Goal: Find contact information: Find contact information

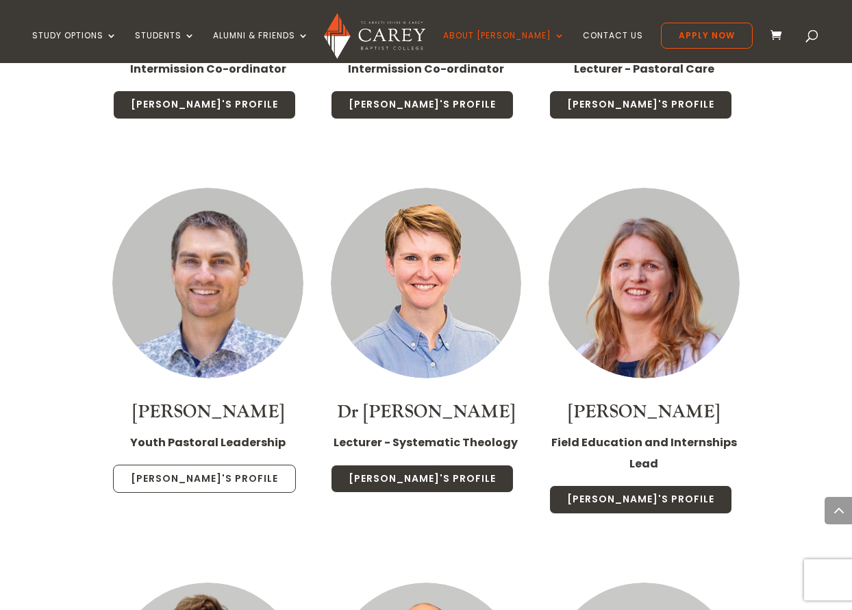
scroll to position [2225, 0]
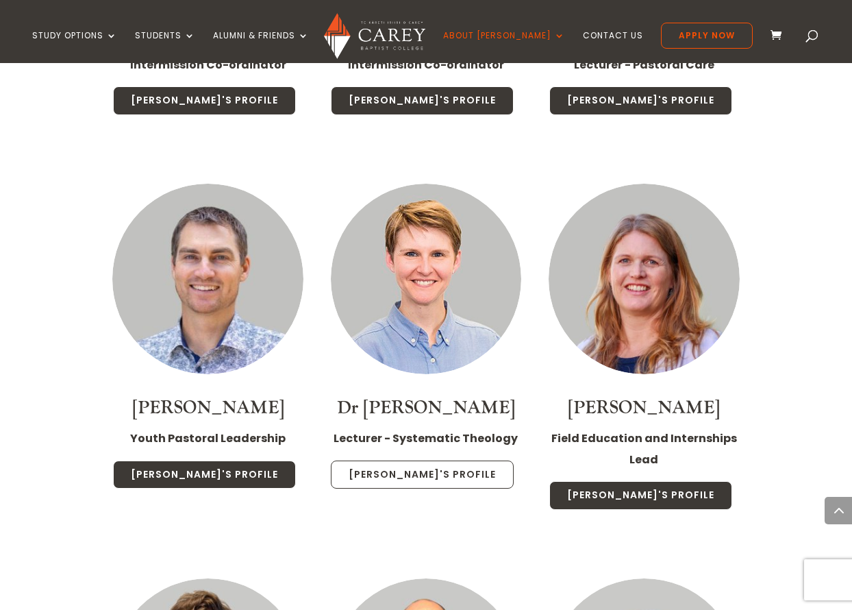
click at [410, 460] on link "Christa's Profile" at bounding box center [422, 474] width 183 height 29
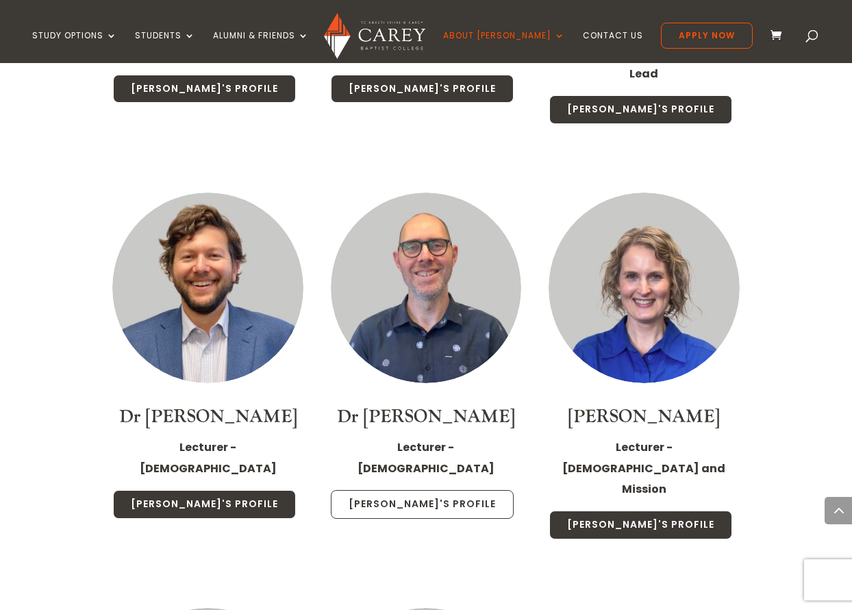
scroll to position [2624, 0]
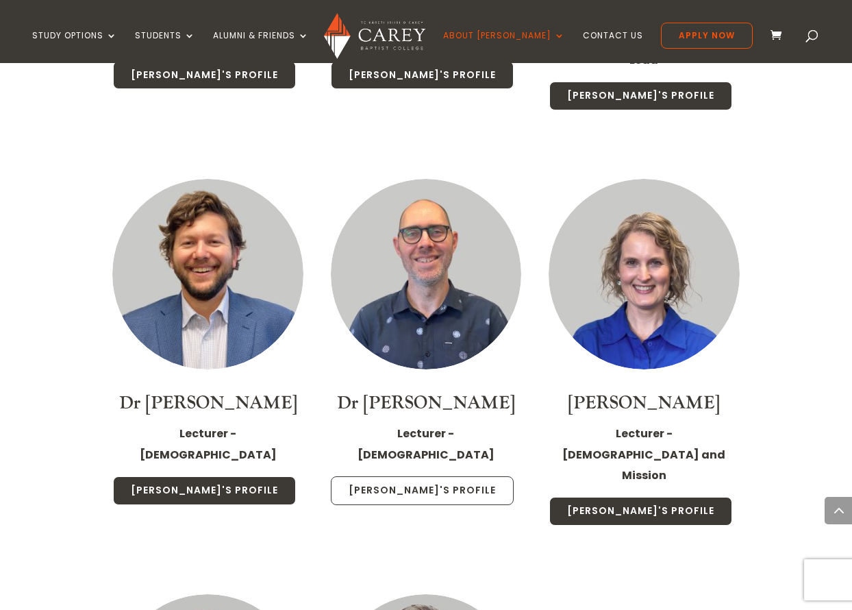
click at [389, 476] on link "Jonathan's Profile" at bounding box center [422, 490] width 183 height 29
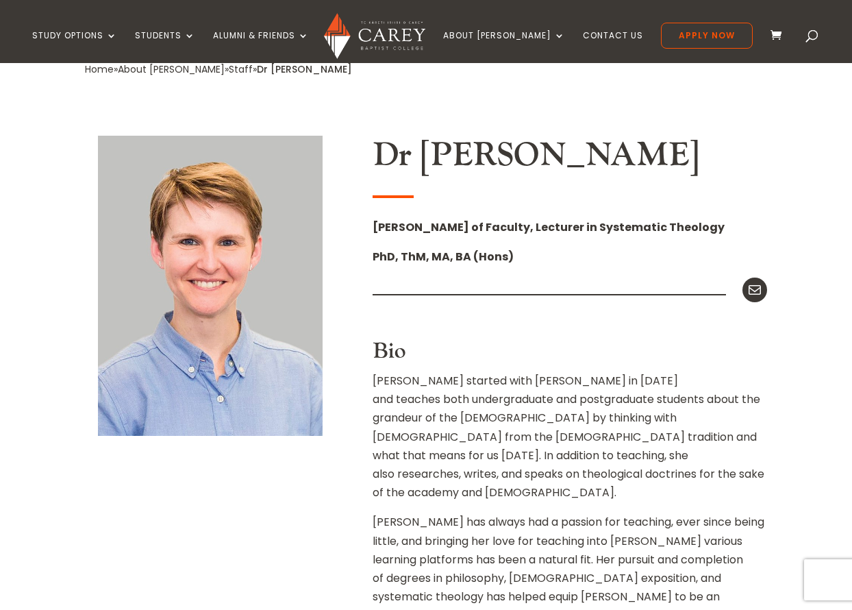
scroll to position [292, 0]
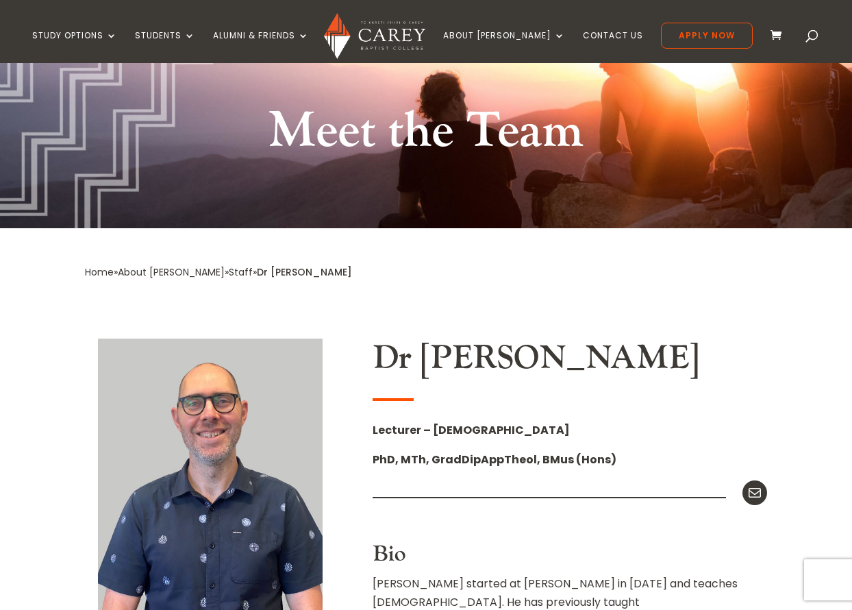
scroll to position [95, 0]
